Goal: Register for event/course

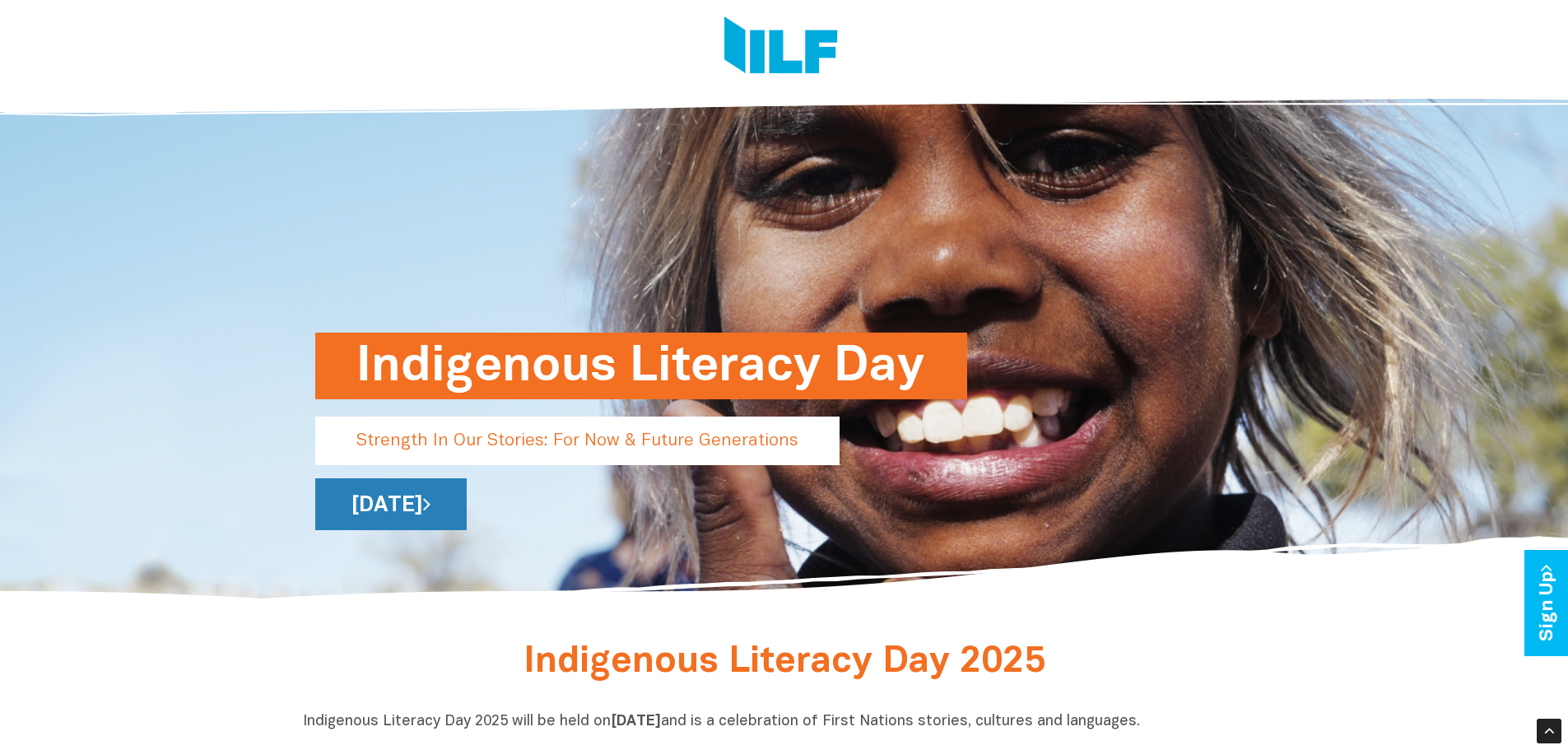
click at [466, 508] on link "[DATE]" at bounding box center [390, 504] width 151 height 52
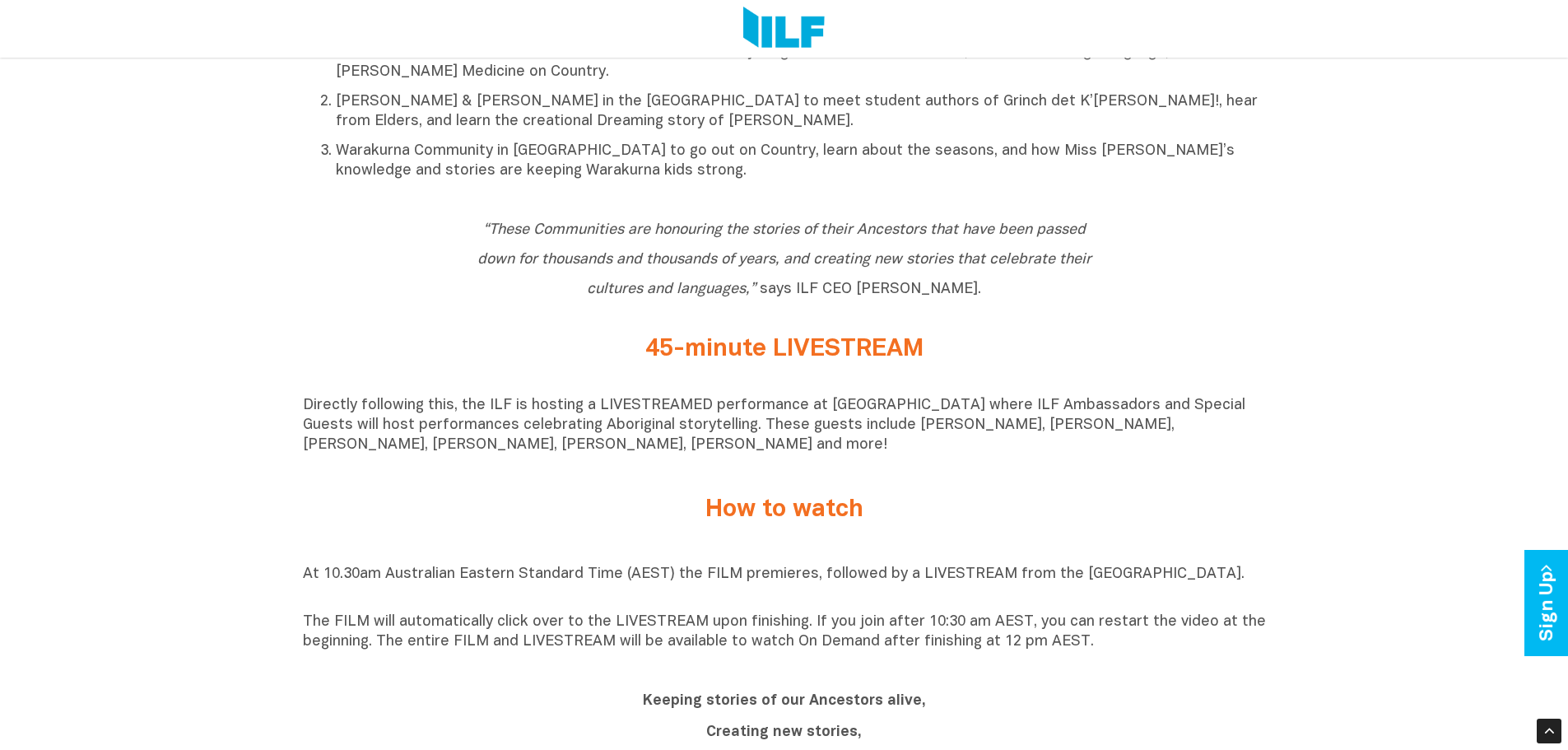
scroll to position [1153, 0]
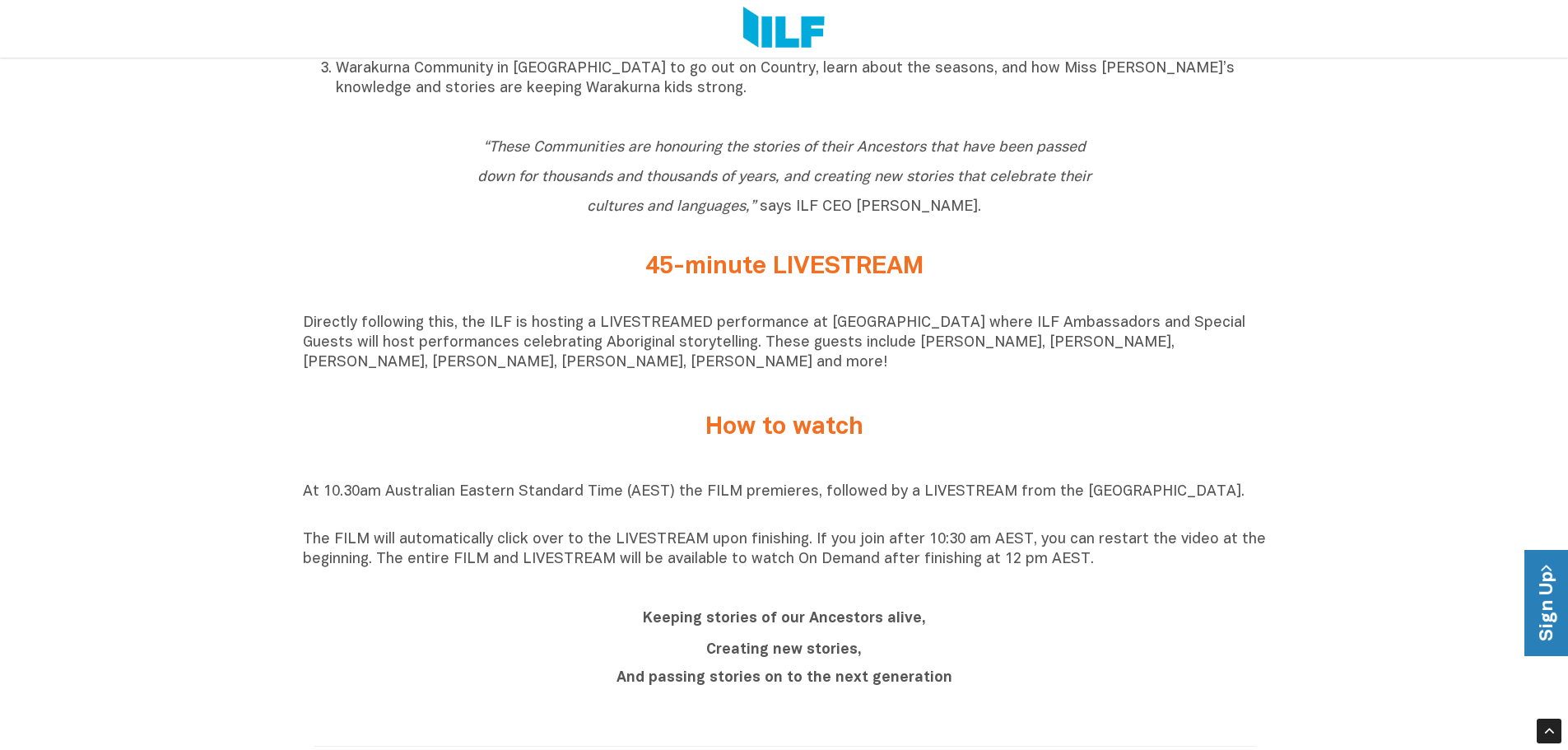
click at [1550, 603] on link "Sign Up" at bounding box center [1548, 603] width 47 height 106
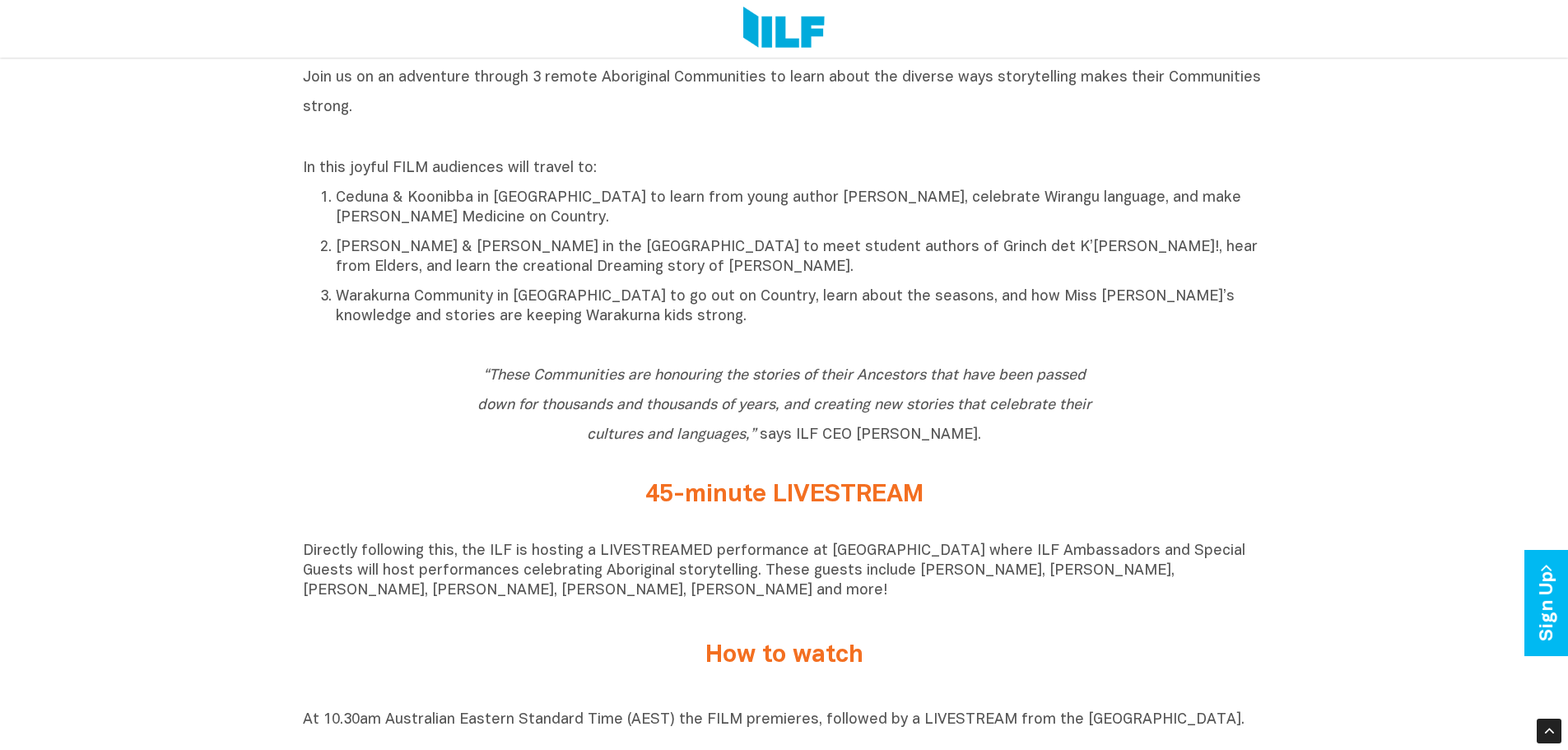
scroll to position [843, 0]
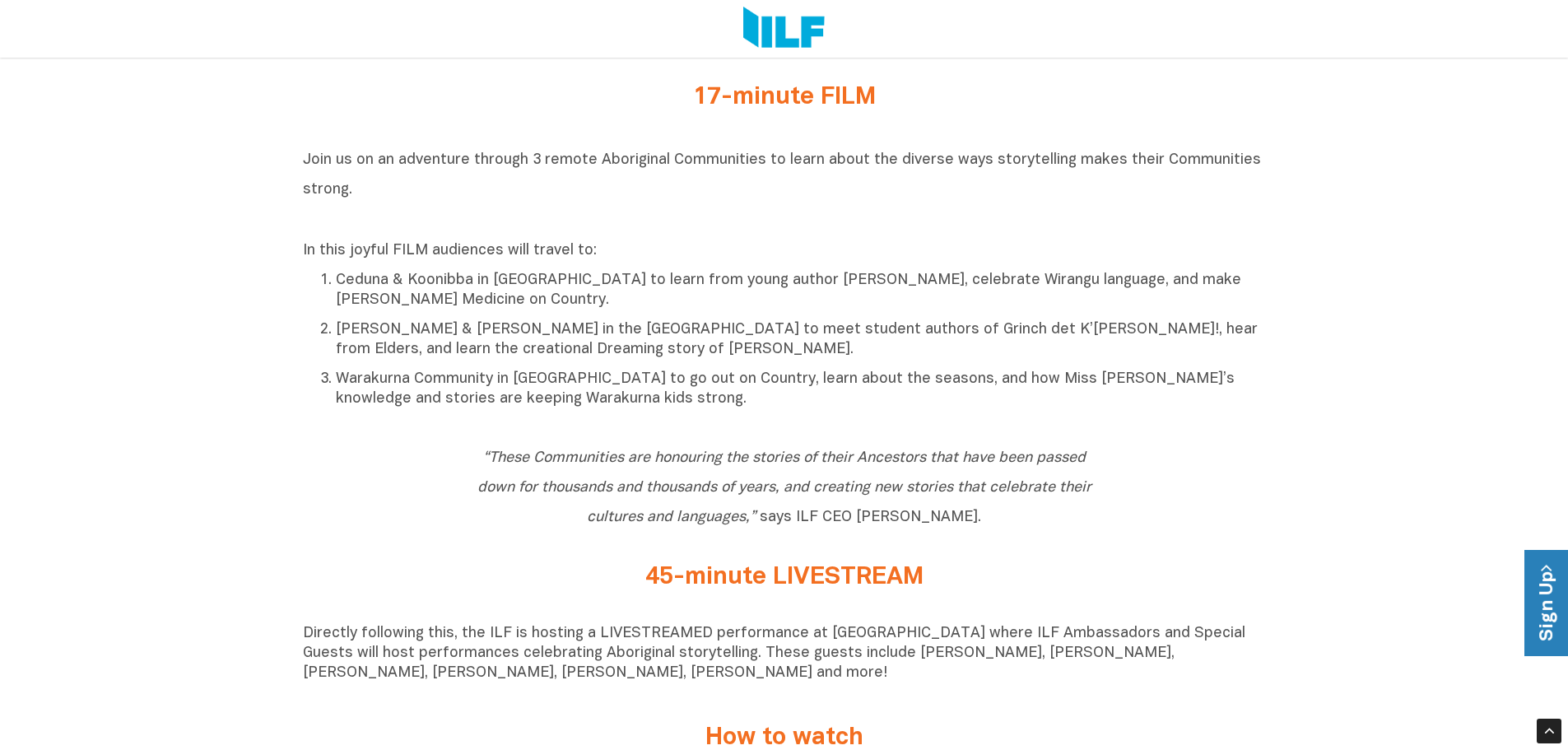
click at [1543, 604] on link "Sign Up" at bounding box center [1548, 603] width 47 height 106
